Goal: Connect with others: Establish contact or relationships with other users

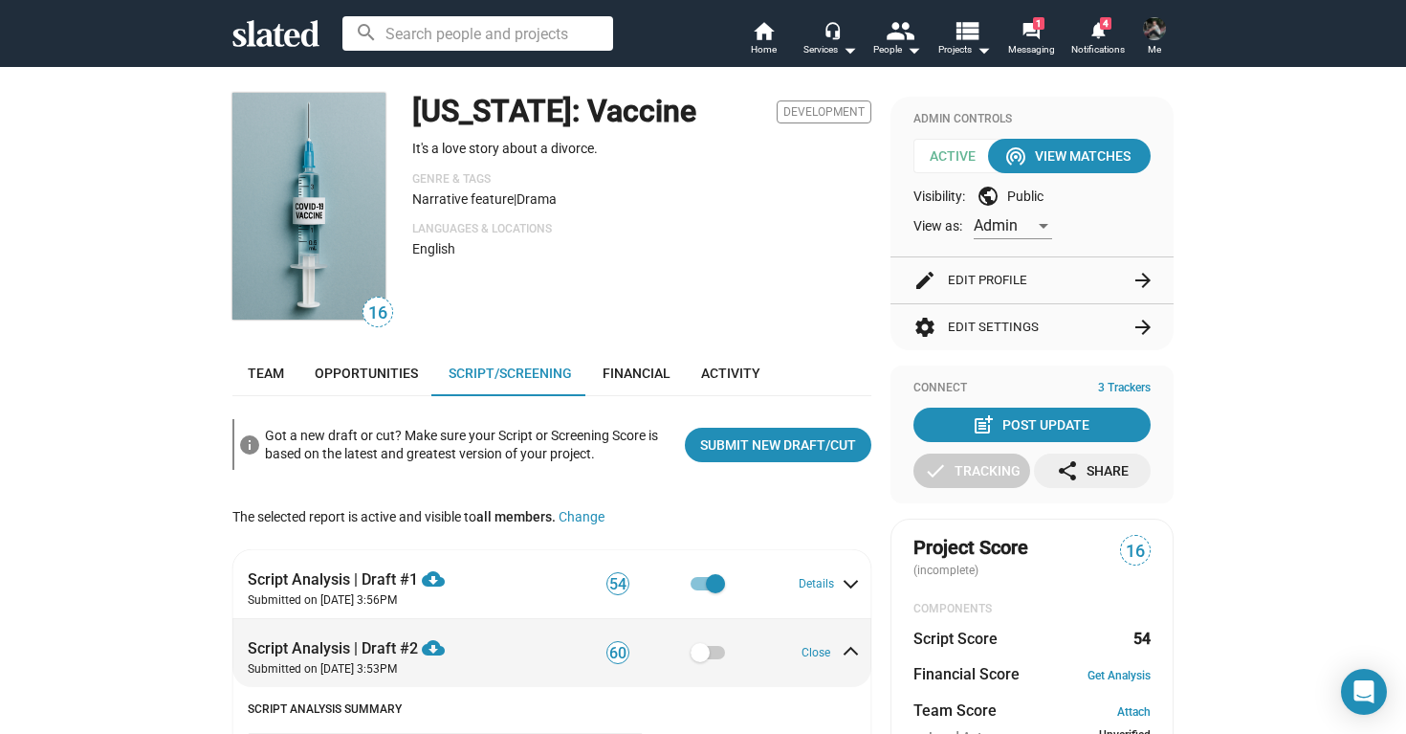
scroll to position [87, 0]
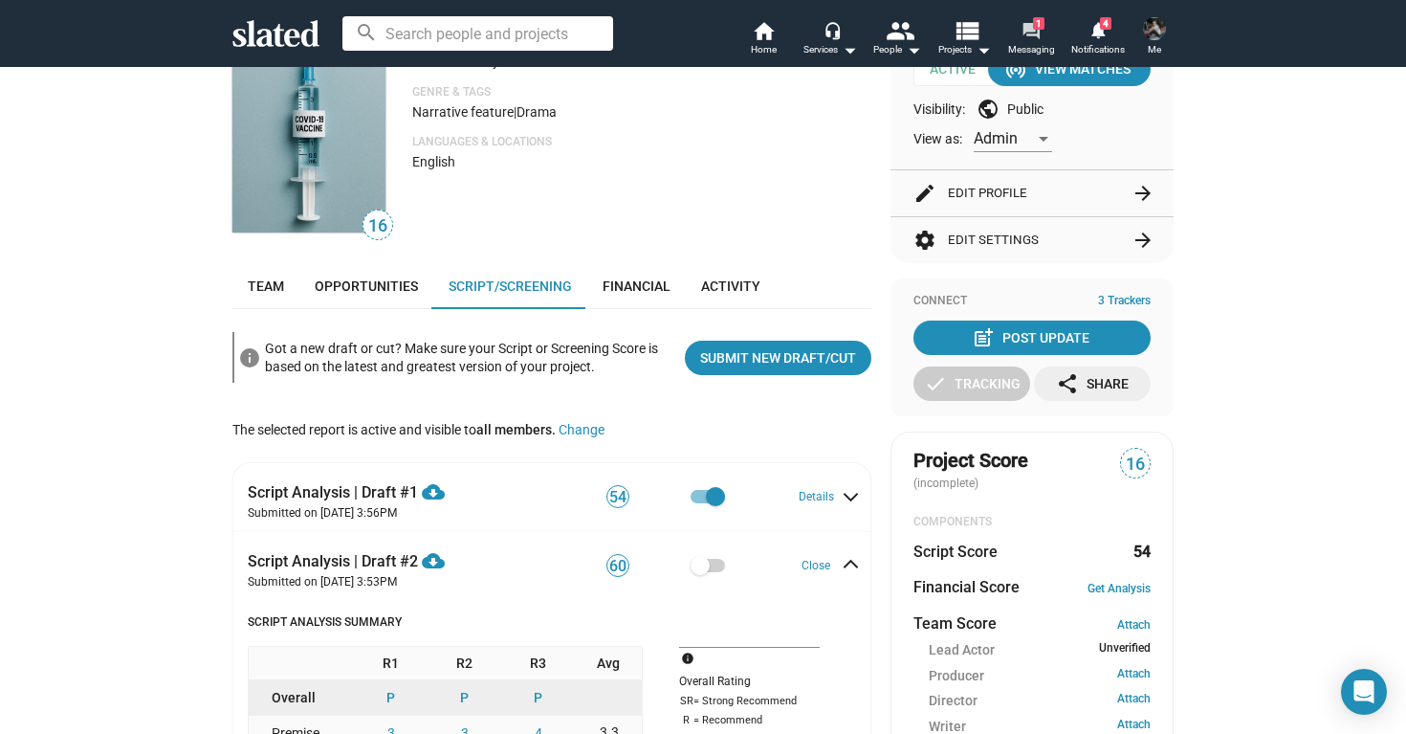
click at [1039, 33] on mat-icon "forum" at bounding box center [1031, 30] width 18 height 18
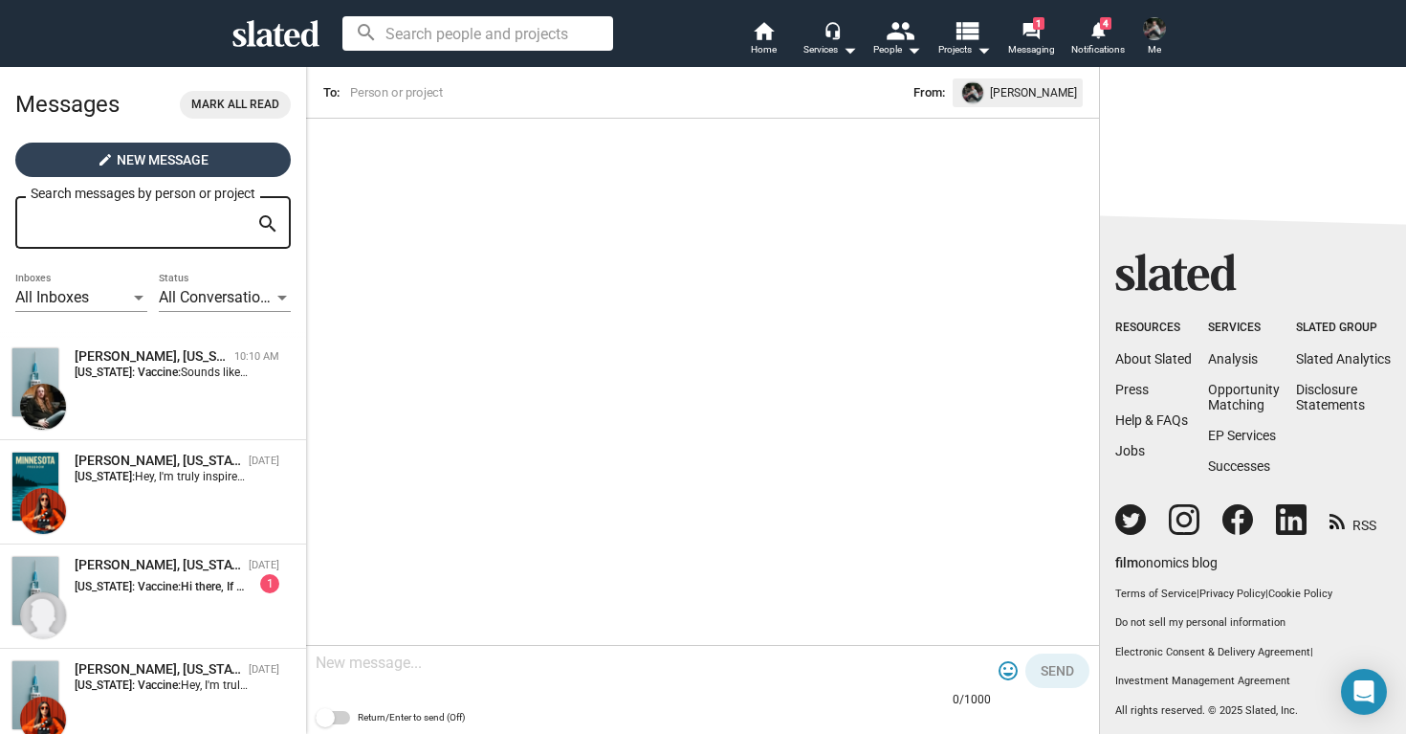
click at [147, 154] on span "New Message" at bounding box center [163, 160] width 92 height 34
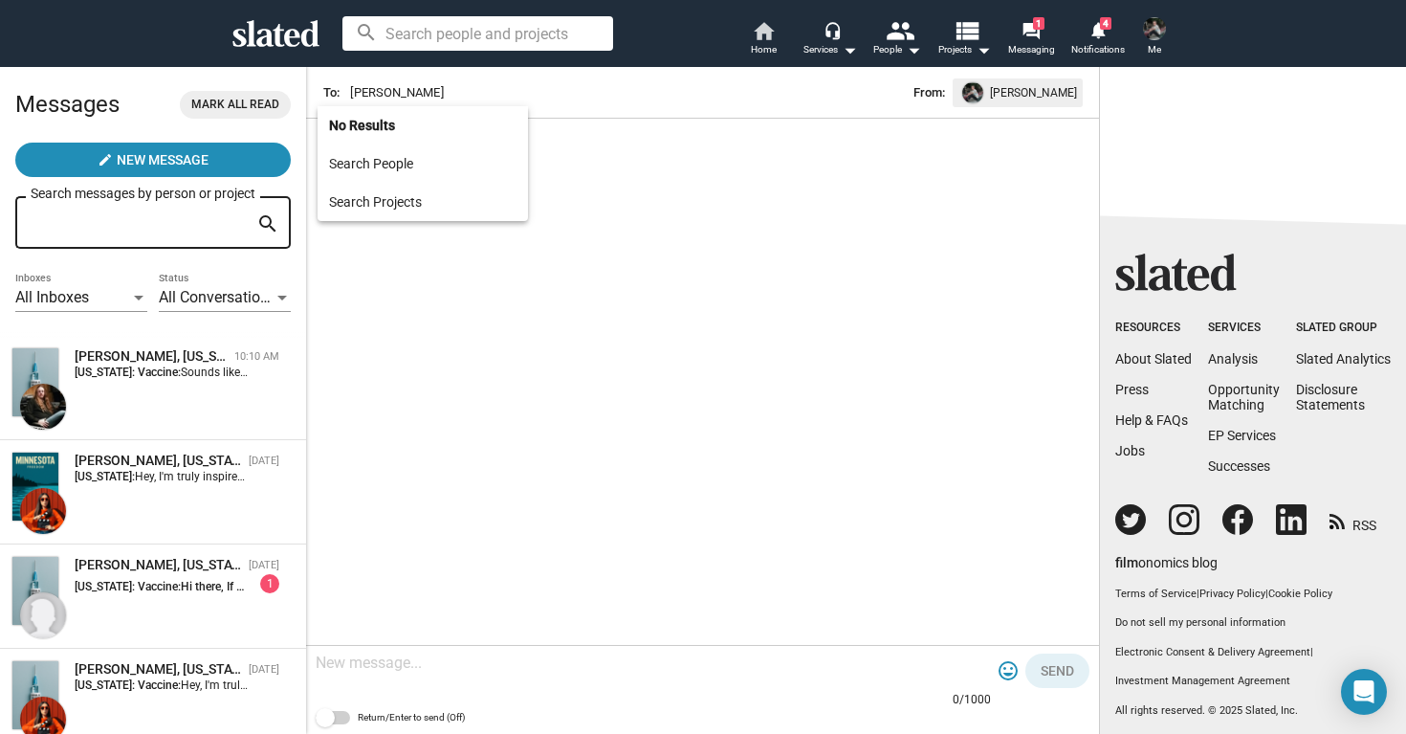
type input "[PERSON_NAME]"
click at [755, 27] on mat-icon "home" at bounding box center [763, 30] width 23 height 23
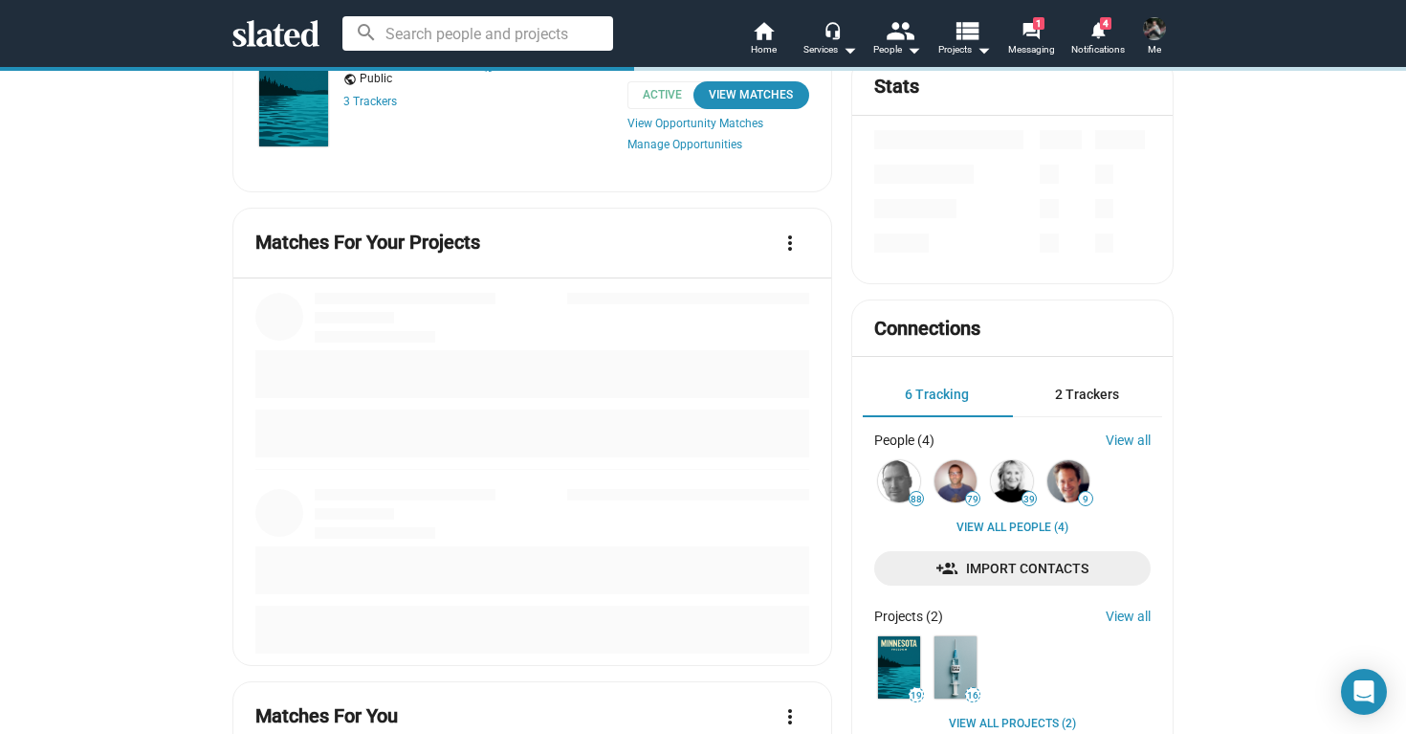
scroll to position [304, 0]
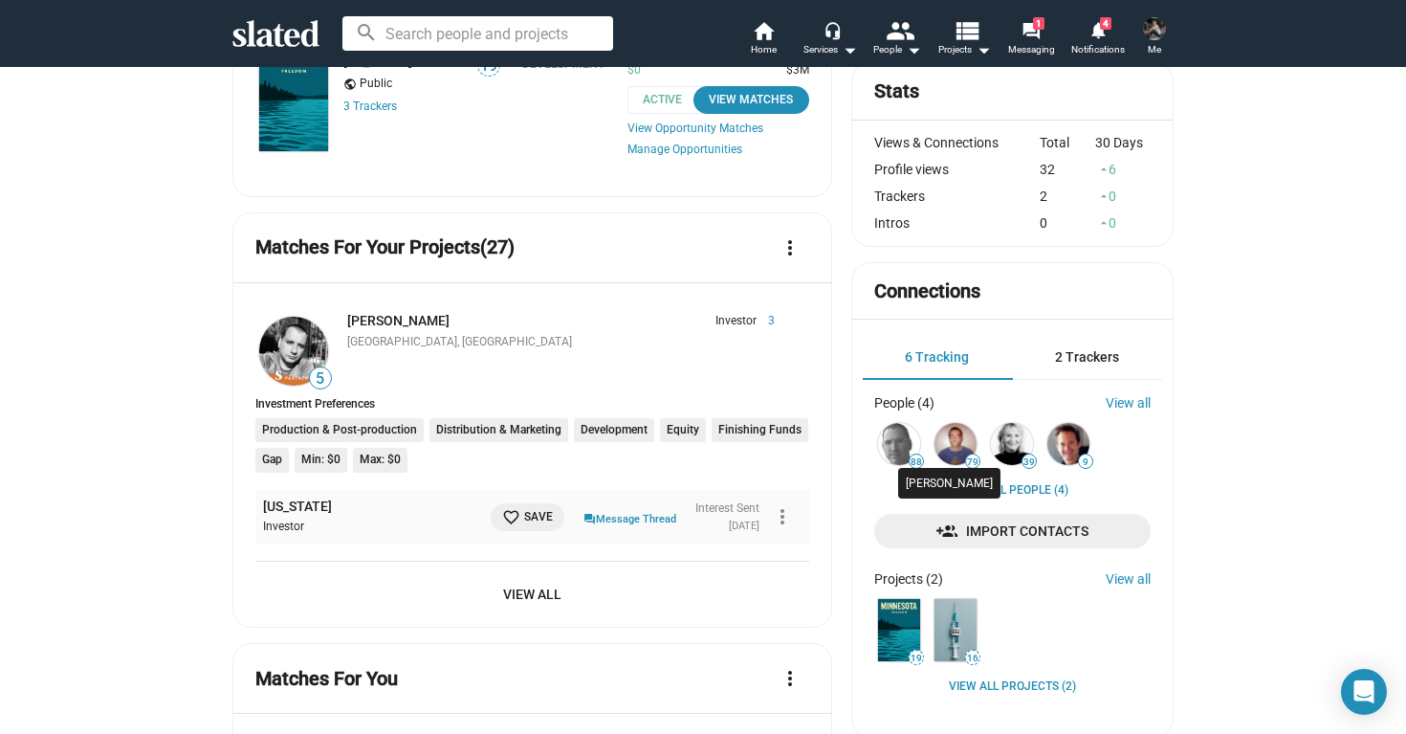
click at [958, 439] on img at bounding box center [956, 444] width 42 height 42
